Goal: Task Accomplishment & Management: Manage account settings

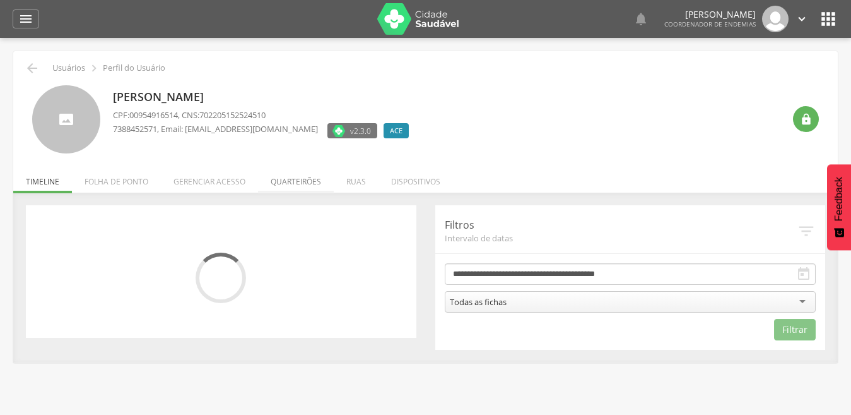
click at [302, 178] on li "Quarteirões" at bounding box center [296, 178] width 76 height 30
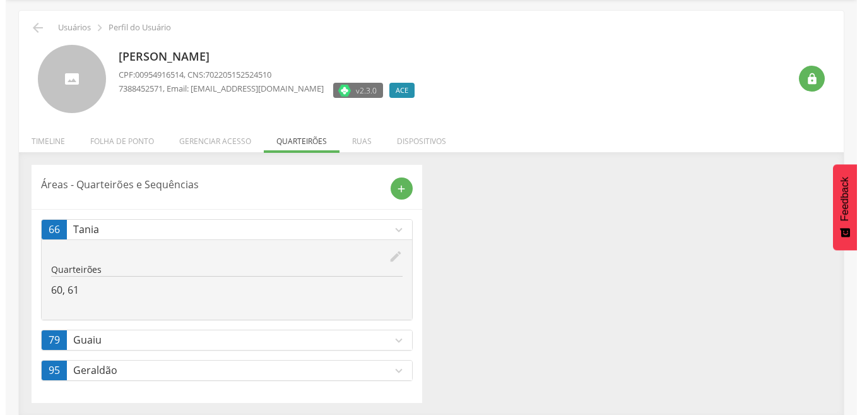
scroll to position [42, 0]
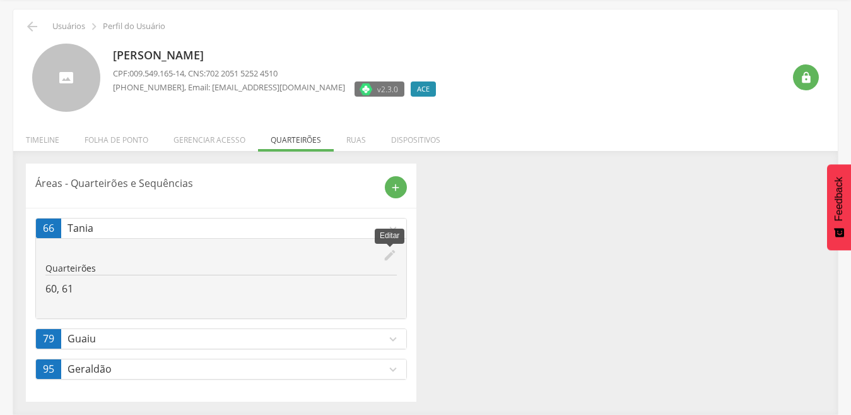
click at [390, 256] on icon "edit" at bounding box center [390, 255] width 14 height 14
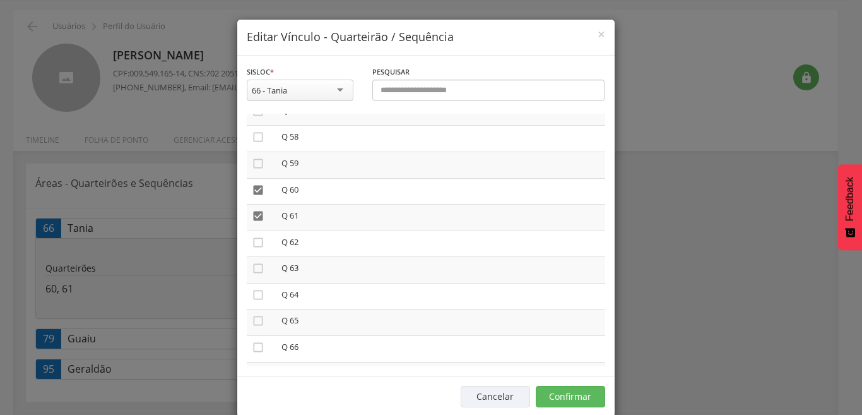
scroll to position [1514, 0]
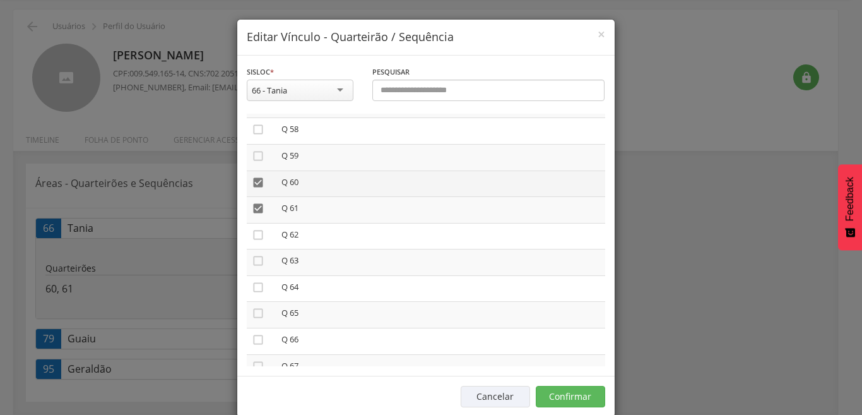
click at [254, 181] on icon "" at bounding box center [258, 182] width 13 height 13
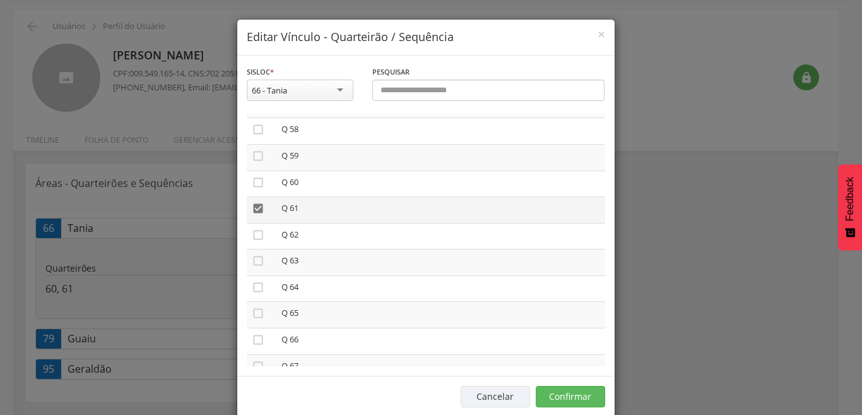
click at [252, 211] on icon "" at bounding box center [258, 208] width 13 height 13
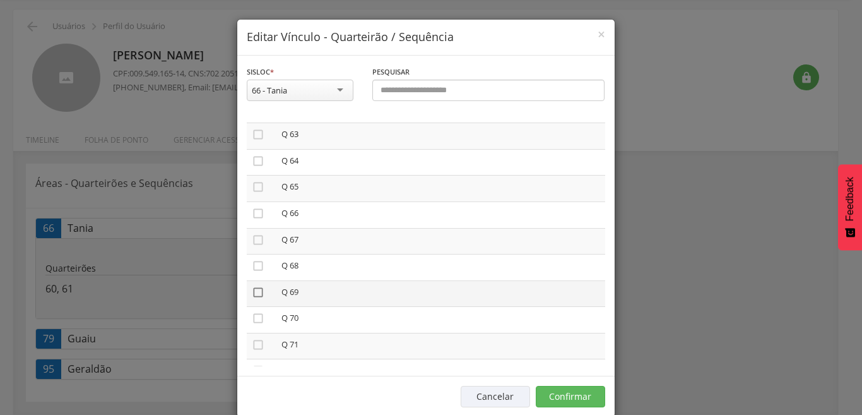
click at [253, 291] on icon "" at bounding box center [258, 292] width 13 height 13
click at [252, 319] on icon "" at bounding box center [258, 318] width 13 height 13
click at [557, 394] on button "Confirmar" at bounding box center [570, 395] width 69 height 21
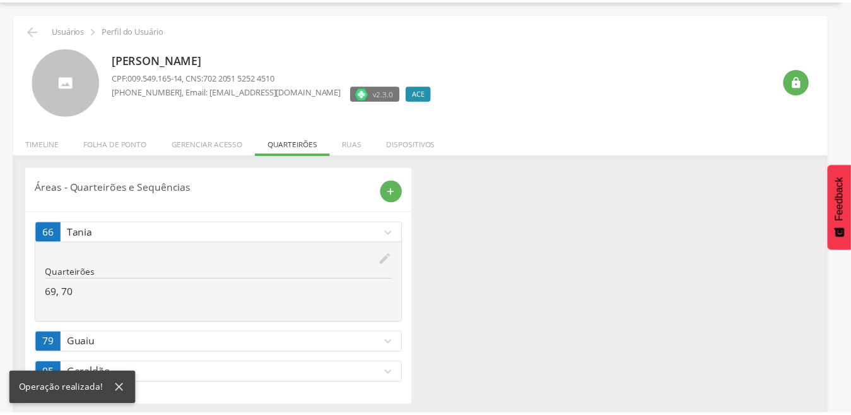
scroll to position [42, 0]
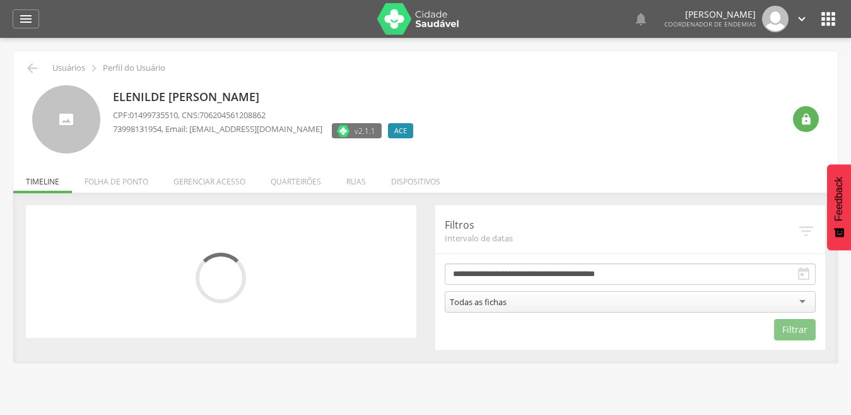
drag, startPoint x: 298, startPoint y: 179, endPoint x: 291, endPoint y: 185, distance: 9.8
click at [298, 180] on li "Quarteirões" at bounding box center [296, 178] width 76 height 30
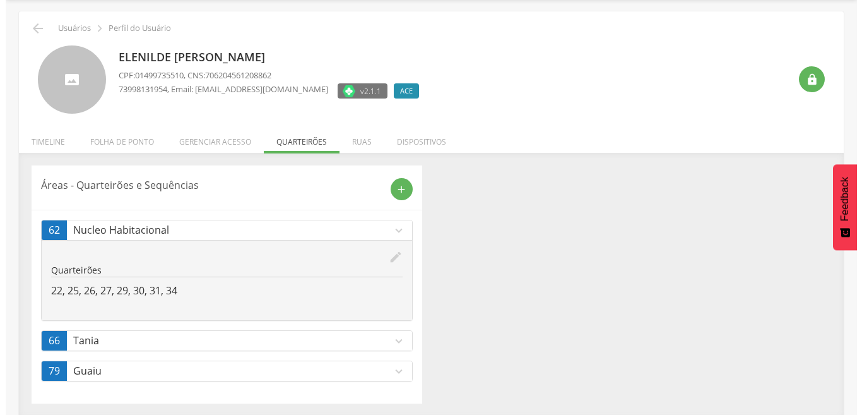
scroll to position [42, 0]
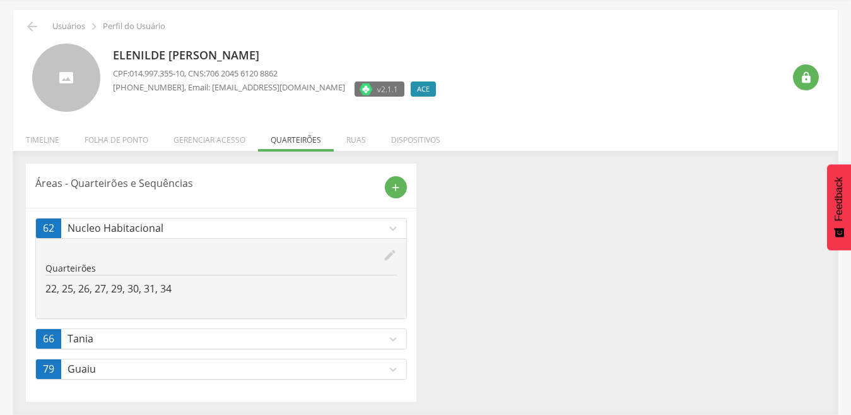
click at [393, 341] on icon "expand_more" at bounding box center [393, 339] width 14 height 14
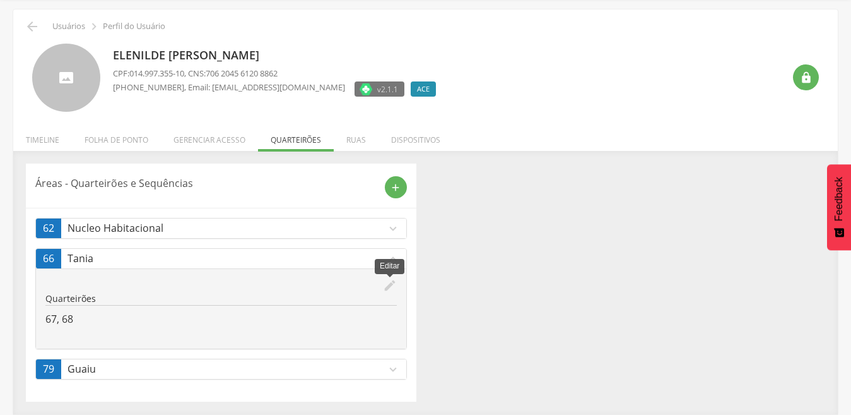
click at [387, 286] on icon "edit" at bounding box center [390, 285] width 14 height 14
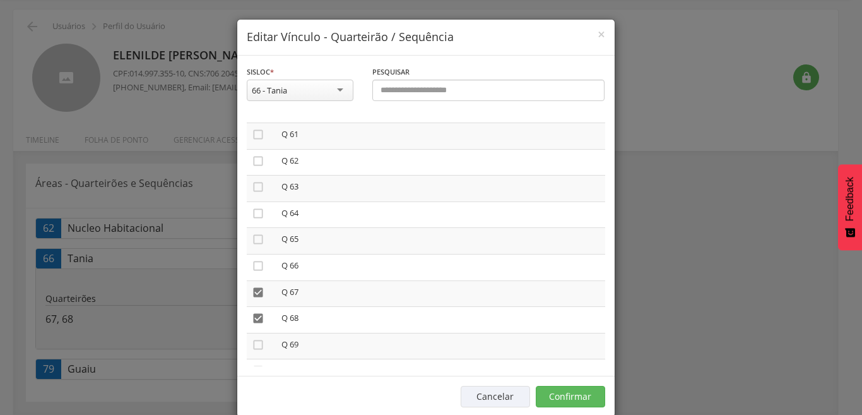
scroll to position [1590, 0]
click at [252, 289] on icon "" at bounding box center [258, 290] width 13 height 13
click at [252, 315] on icon "" at bounding box center [258, 316] width 13 height 13
click at [253, 343] on icon "" at bounding box center [258, 346] width 13 height 13
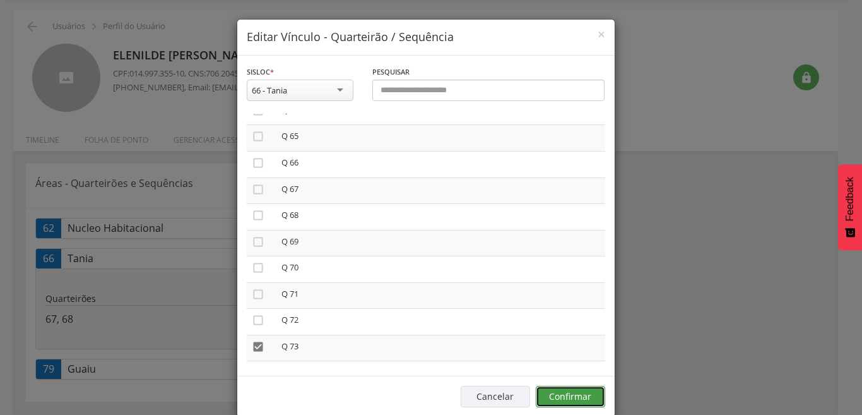
click at [568, 398] on button "Confirmar" at bounding box center [570, 395] width 69 height 21
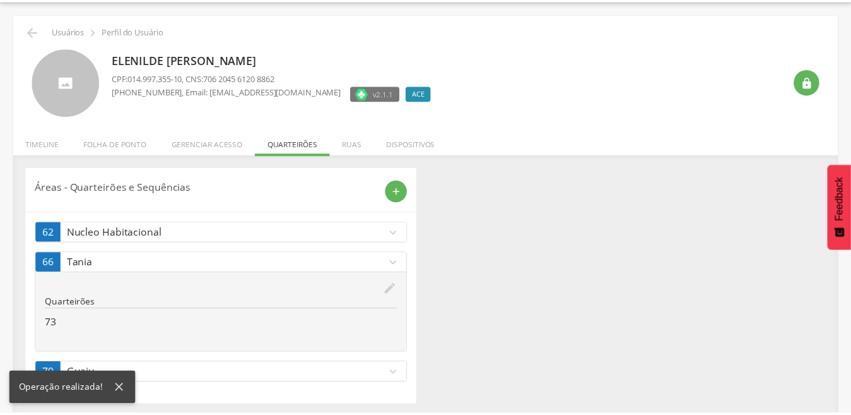
scroll to position [42, 0]
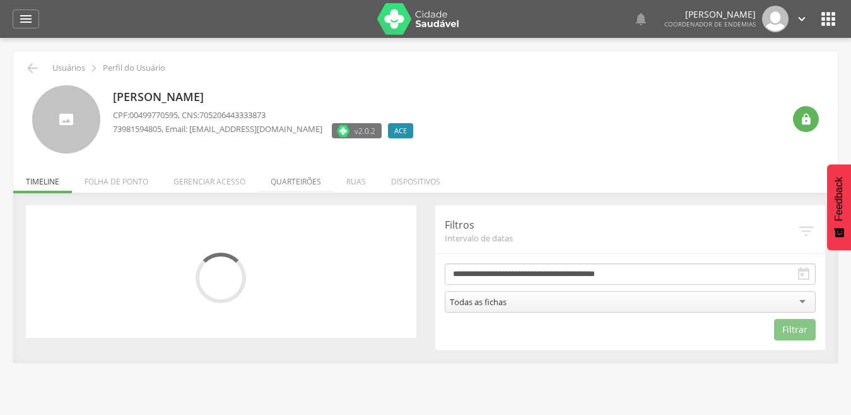
click at [294, 182] on li "Quarteirões" at bounding box center [296, 178] width 76 height 30
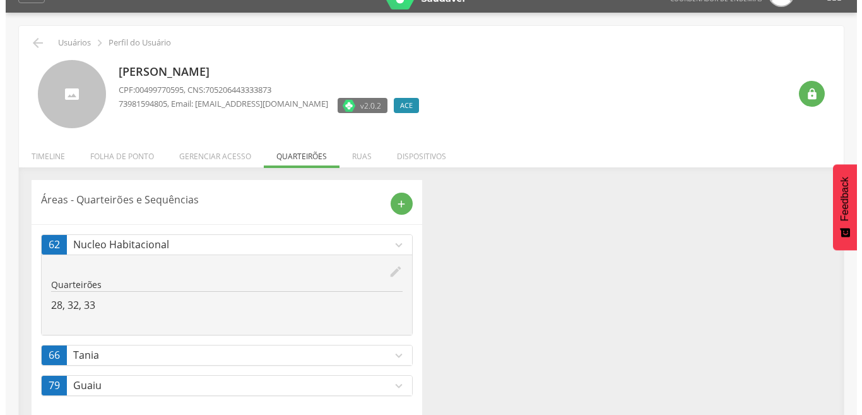
scroll to position [42, 0]
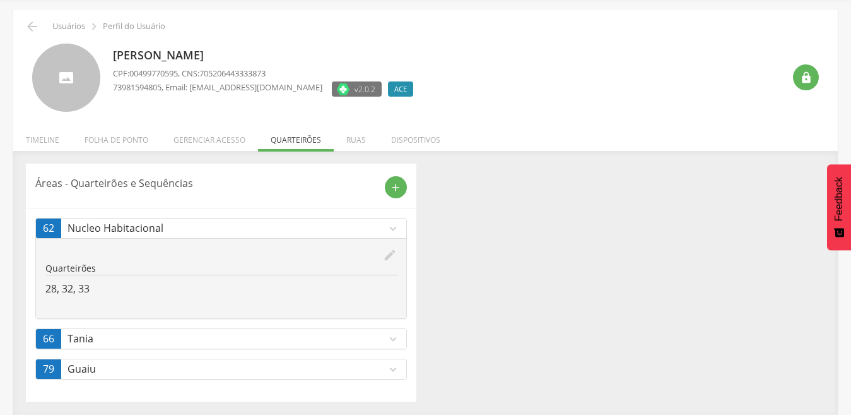
click at [392, 338] on icon "expand_more" at bounding box center [393, 339] width 14 height 14
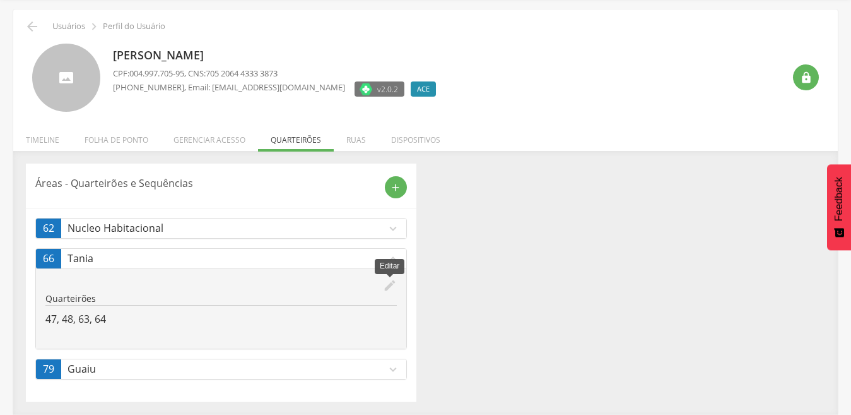
click at [387, 288] on icon "edit" at bounding box center [390, 285] width 14 height 14
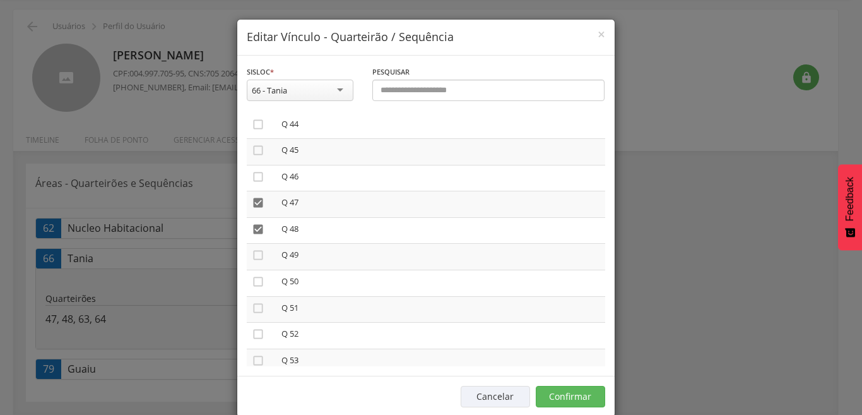
scroll to position [1110, 0]
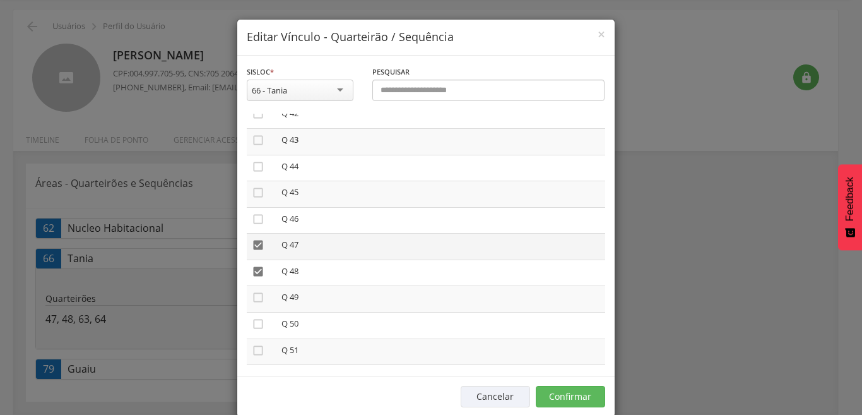
click at [252, 245] on icon "" at bounding box center [258, 244] width 13 height 13
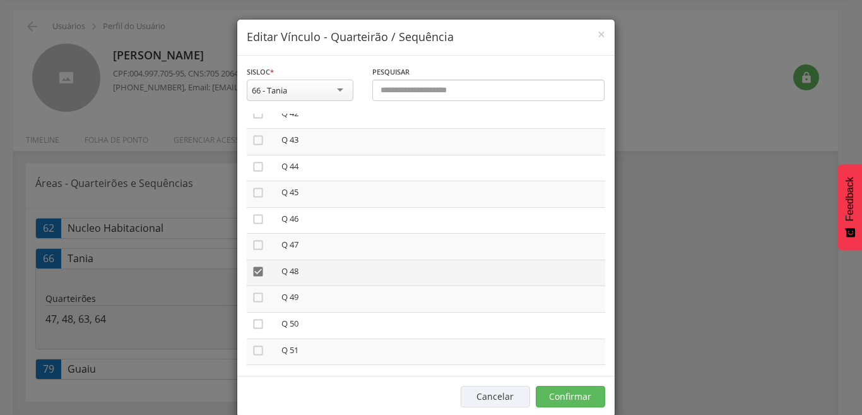
click at [252, 269] on icon "" at bounding box center [258, 271] width 13 height 13
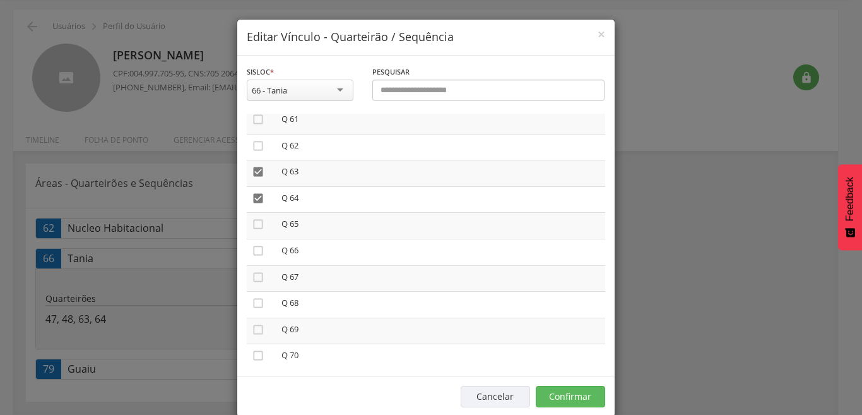
scroll to position [1600, 0]
click at [254, 173] on icon "" at bounding box center [258, 174] width 13 height 13
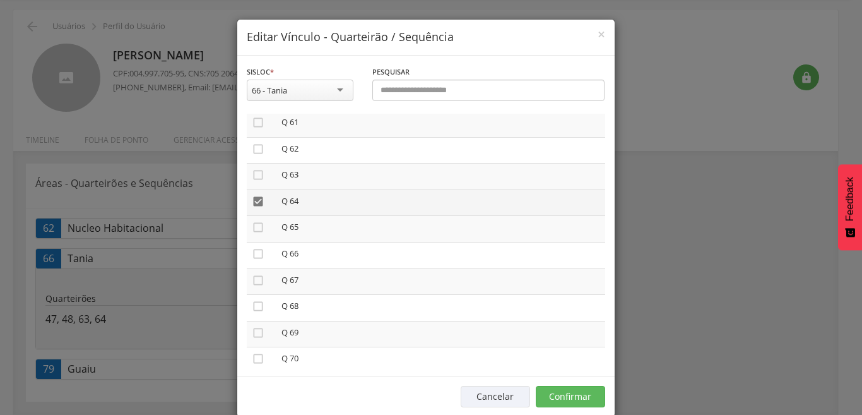
click at [252, 204] on icon "" at bounding box center [258, 201] width 13 height 13
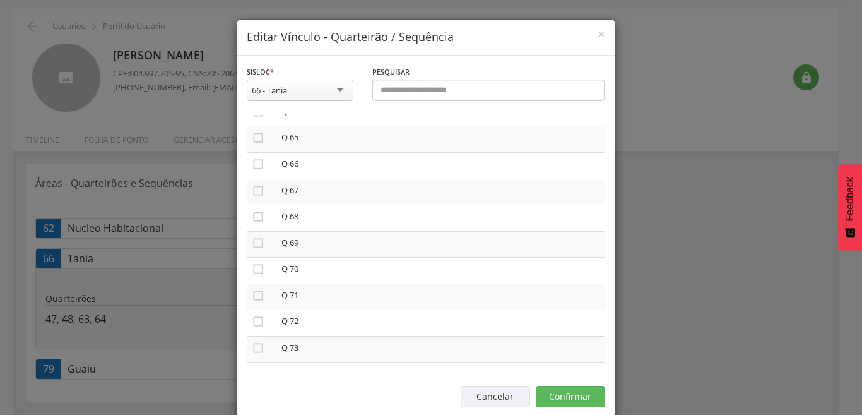
scroll to position [1776, 0]
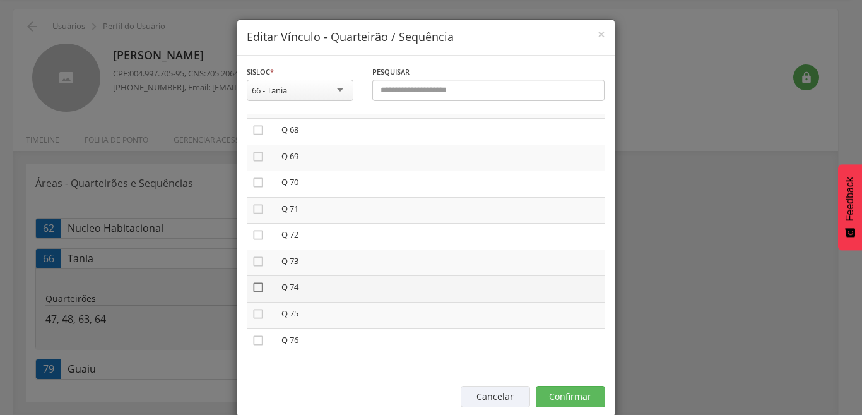
click at [252, 288] on icon "" at bounding box center [258, 287] width 13 height 13
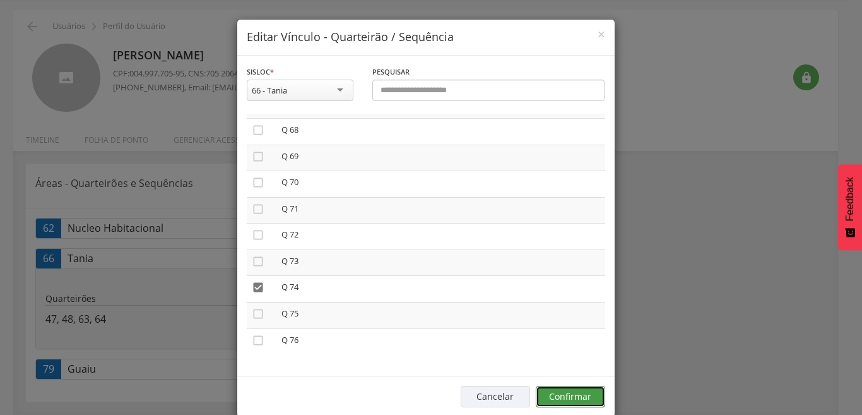
click at [555, 398] on button "Confirmar" at bounding box center [570, 395] width 69 height 21
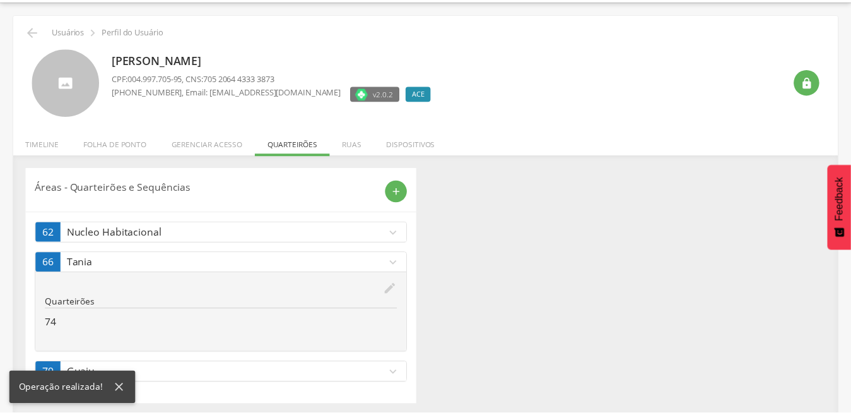
scroll to position [42, 0]
